Goal: Task Accomplishment & Management: Use online tool/utility

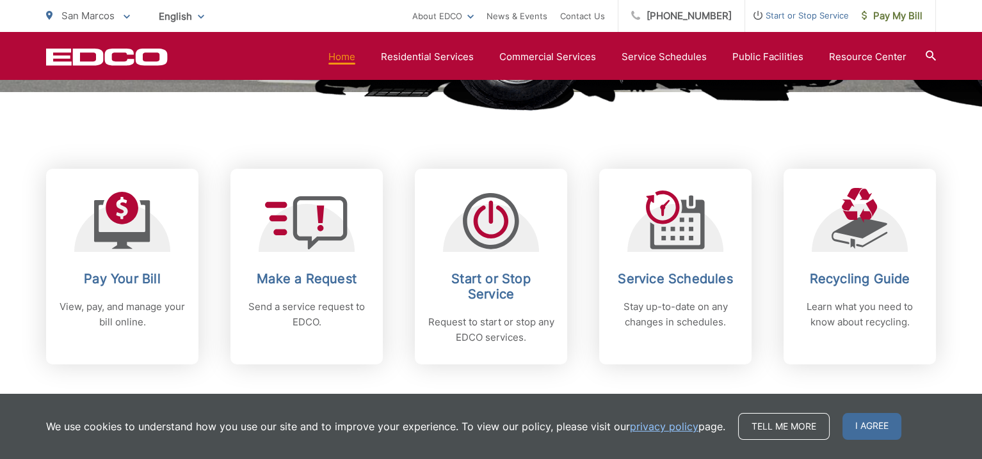
scroll to position [576, 0]
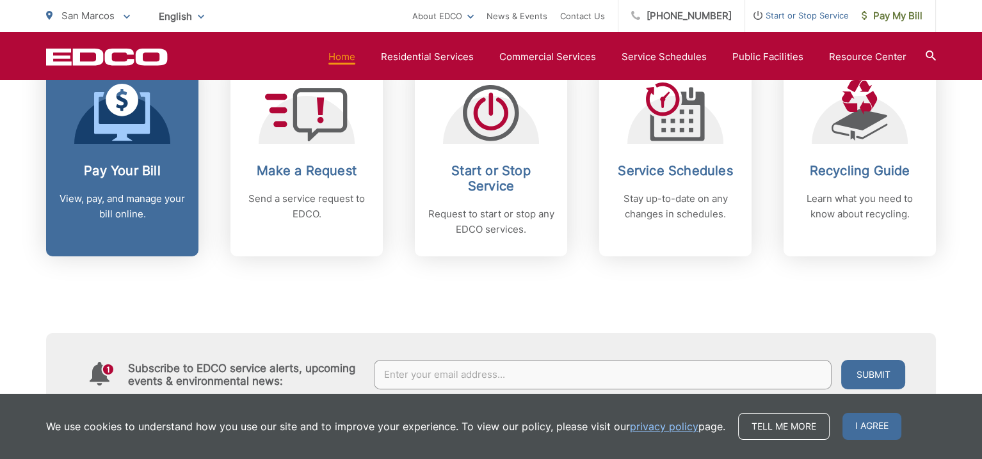
click at [147, 207] on p "View, pay, and manage your bill online." at bounding box center [122, 206] width 127 height 31
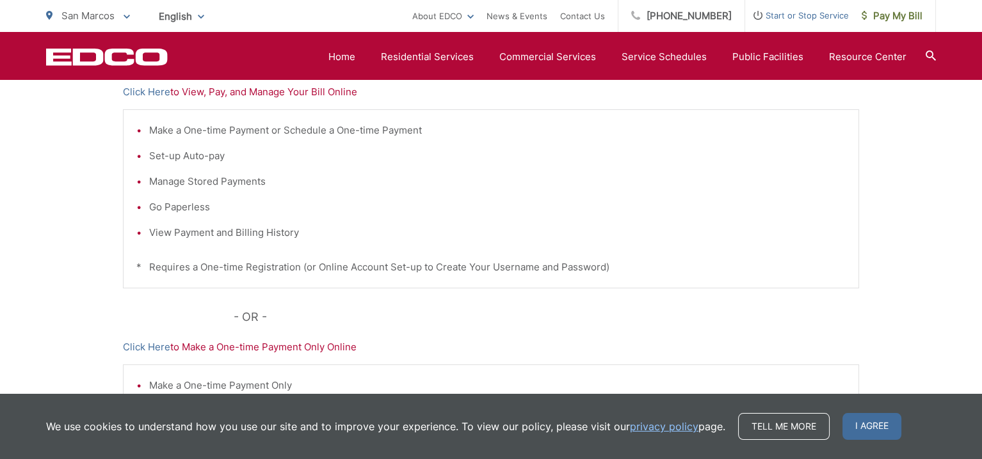
scroll to position [192, 0]
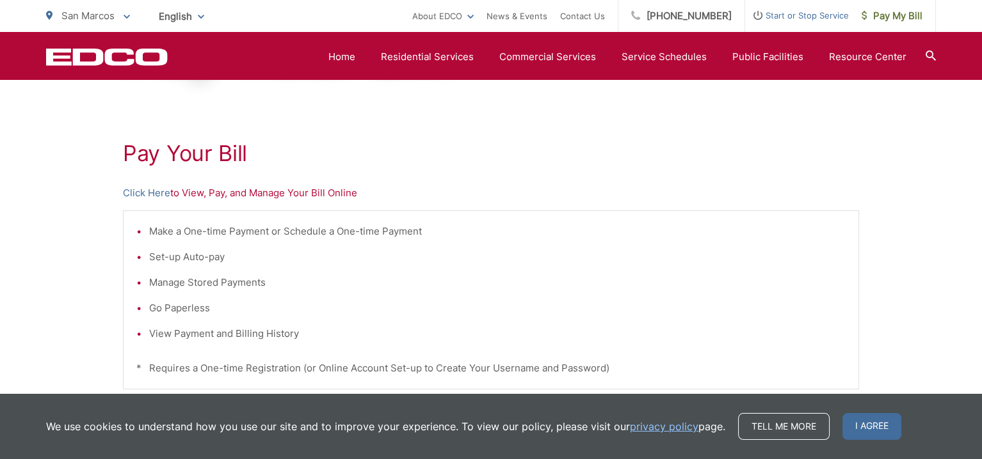
click at [202, 193] on p "Click Here to View, Pay, and Manage Your Bill Online" at bounding box center [491, 193] width 736 height 15
click at [157, 193] on link "Click Here" at bounding box center [146, 193] width 47 height 15
